Goal: Find specific page/section: Find specific page/section

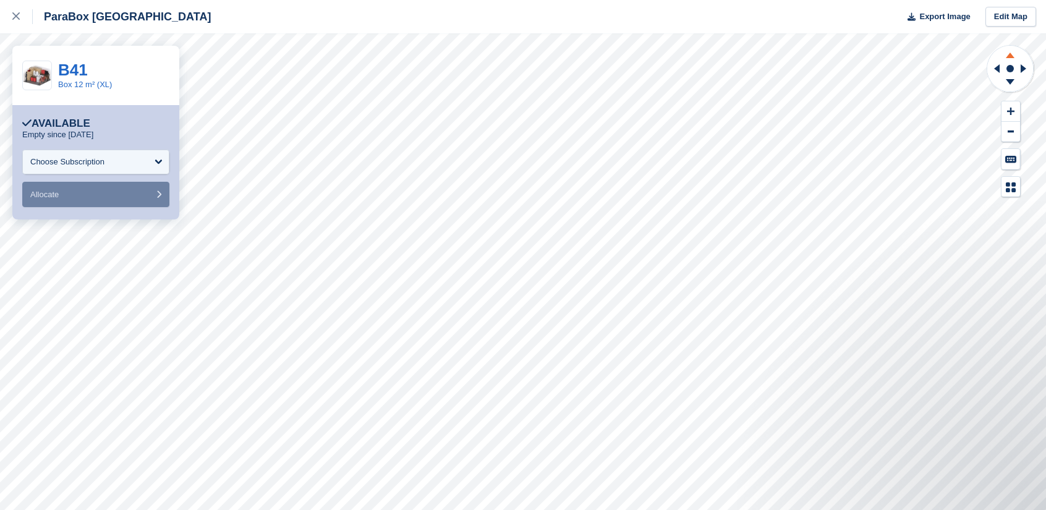
click at [1007, 52] on icon at bounding box center [1010, 53] width 32 height 15
click at [1001, 69] on icon at bounding box center [995, 69] width 15 height 32
click at [1000, 69] on icon at bounding box center [995, 69] width 15 height 32
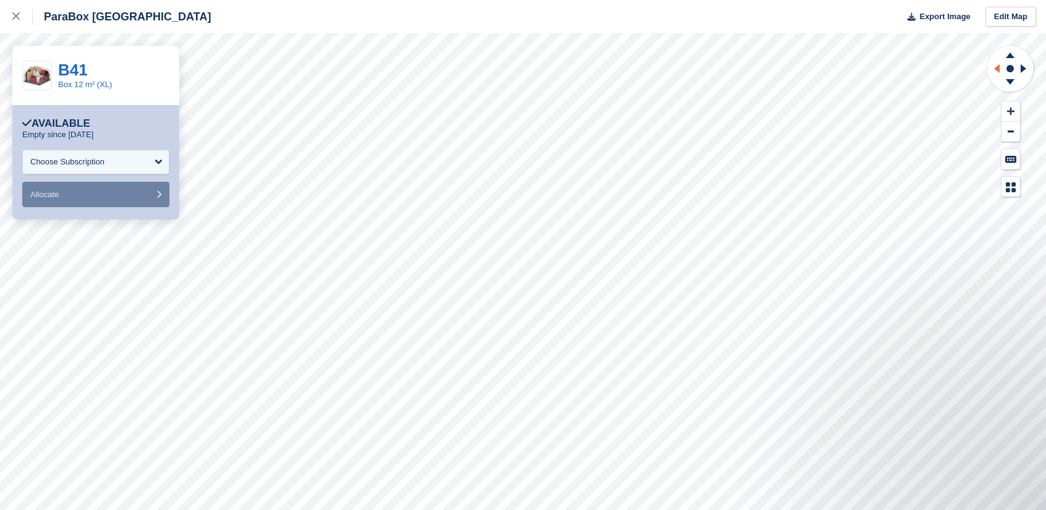
click at [1000, 69] on icon at bounding box center [995, 69] width 15 height 32
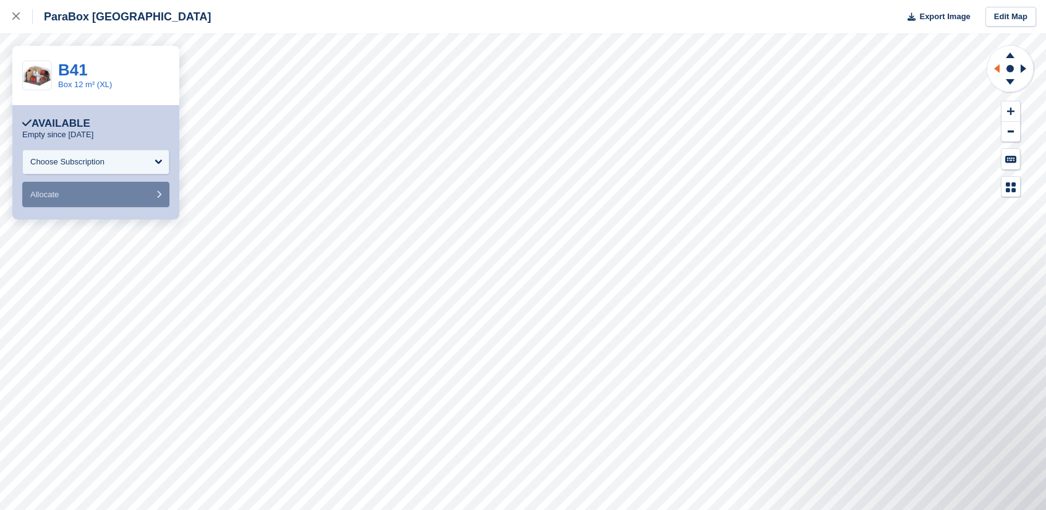
click at [1000, 69] on icon at bounding box center [995, 69] width 15 height 32
click at [1012, 83] on g at bounding box center [1010, 83] width 32 height 15
click at [1012, 83] on icon at bounding box center [1010, 83] width 32 height 15
click at [996, 69] on icon at bounding box center [997, 68] width 6 height 9
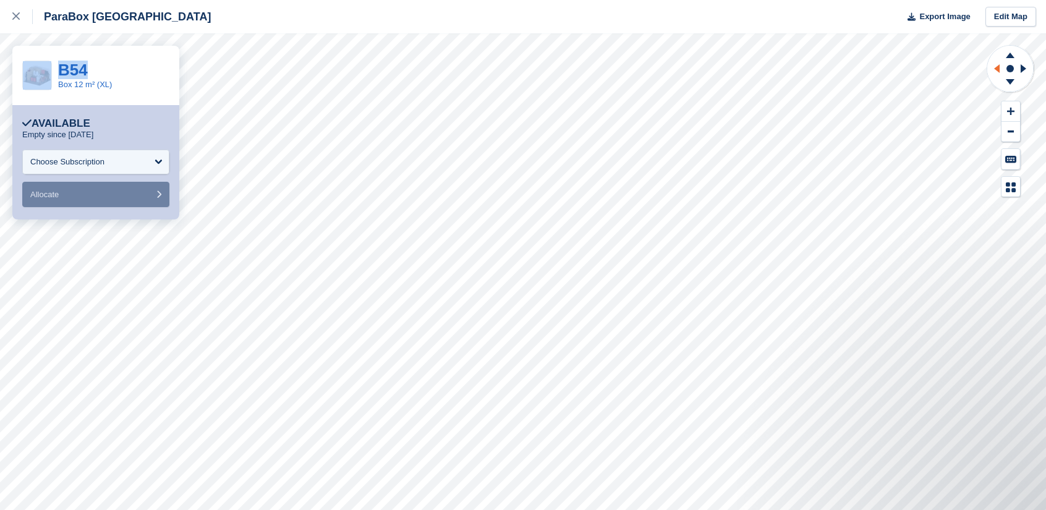
click at [995, 69] on g at bounding box center [995, 69] width 15 height 32
click at [995, 69] on icon at bounding box center [995, 69] width 15 height 32
click at [994, 69] on icon at bounding box center [995, 69] width 15 height 32
click at [994, 69] on icon at bounding box center [997, 68] width 6 height 9
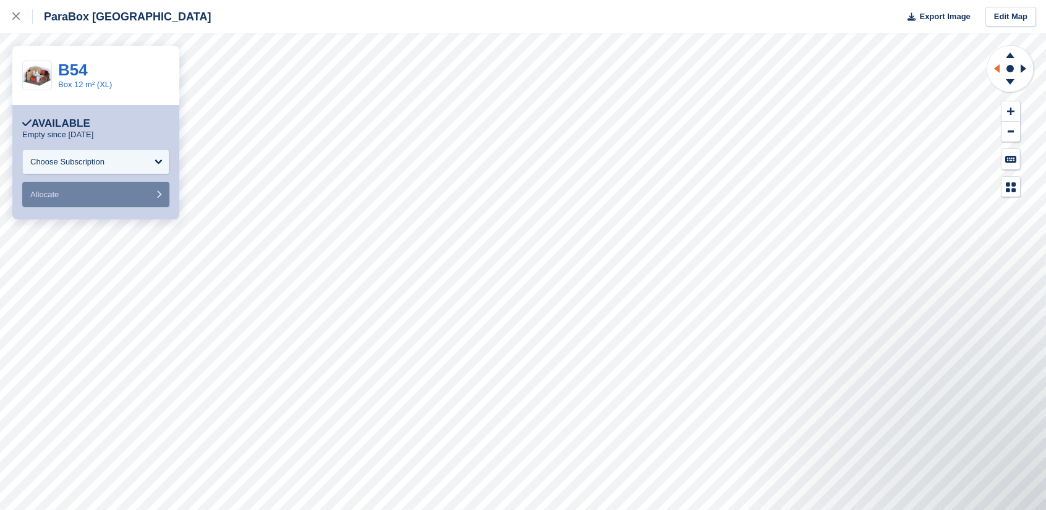
click at [994, 67] on icon at bounding box center [995, 69] width 15 height 32
click at [995, 66] on icon at bounding box center [995, 69] width 15 height 32
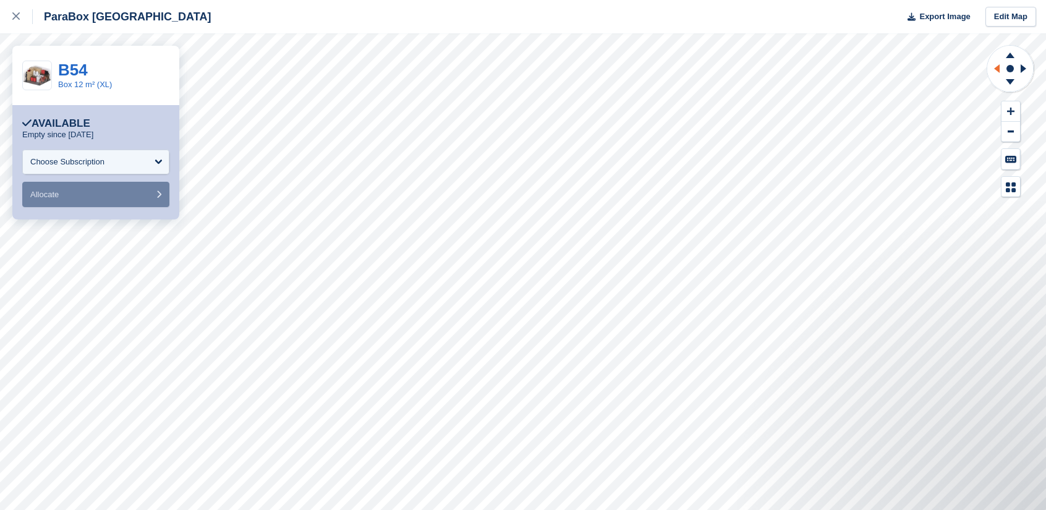
click at [995, 66] on icon at bounding box center [995, 69] width 15 height 32
click at [993, 69] on icon at bounding box center [995, 69] width 15 height 32
click at [1027, 70] on icon at bounding box center [1025, 69] width 15 height 32
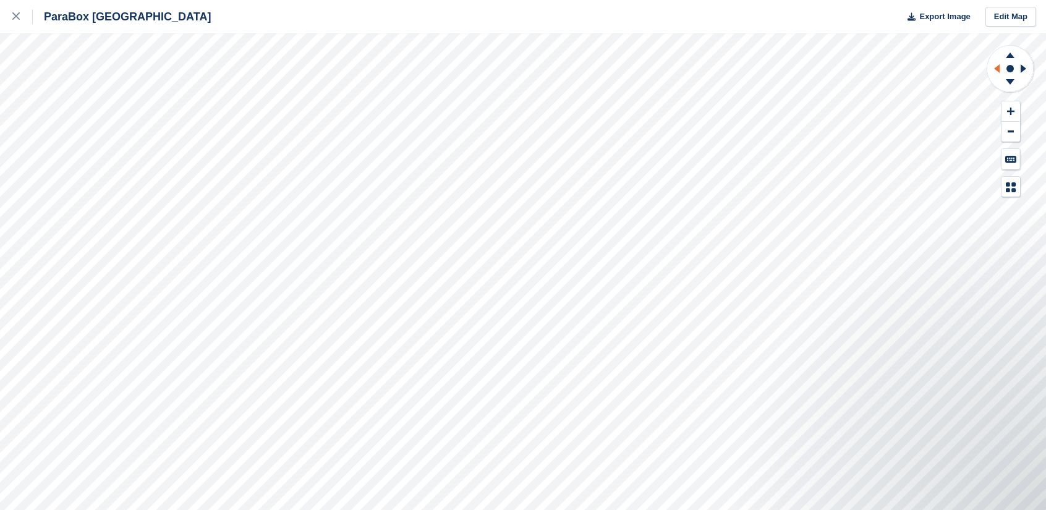
click at [1001, 68] on icon at bounding box center [995, 69] width 15 height 32
